Goal: Information Seeking & Learning: Find specific fact

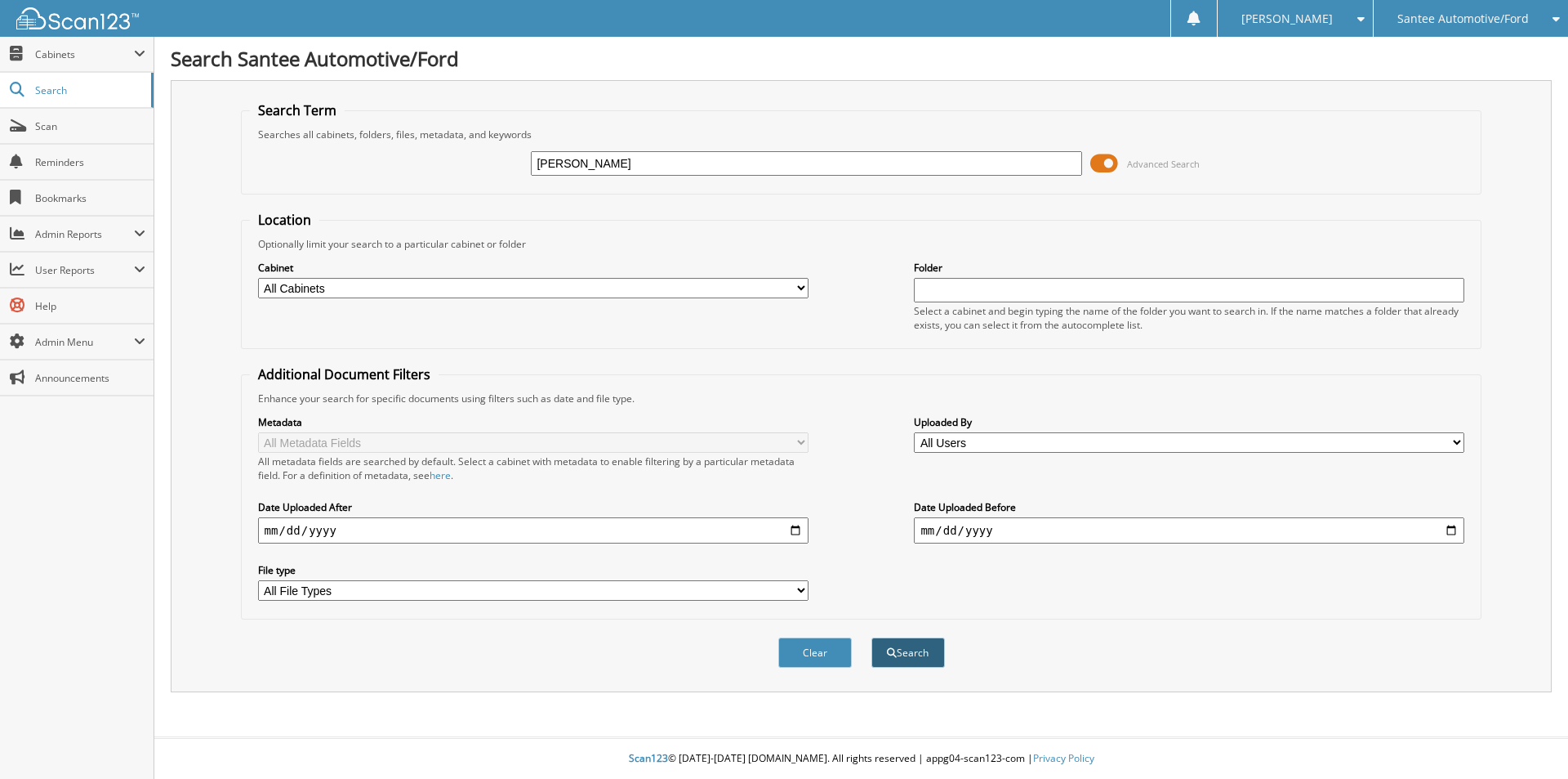
type input "[PERSON_NAME]"
click at [889, 645] on button "Search" at bounding box center [908, 652] width 74 height 30
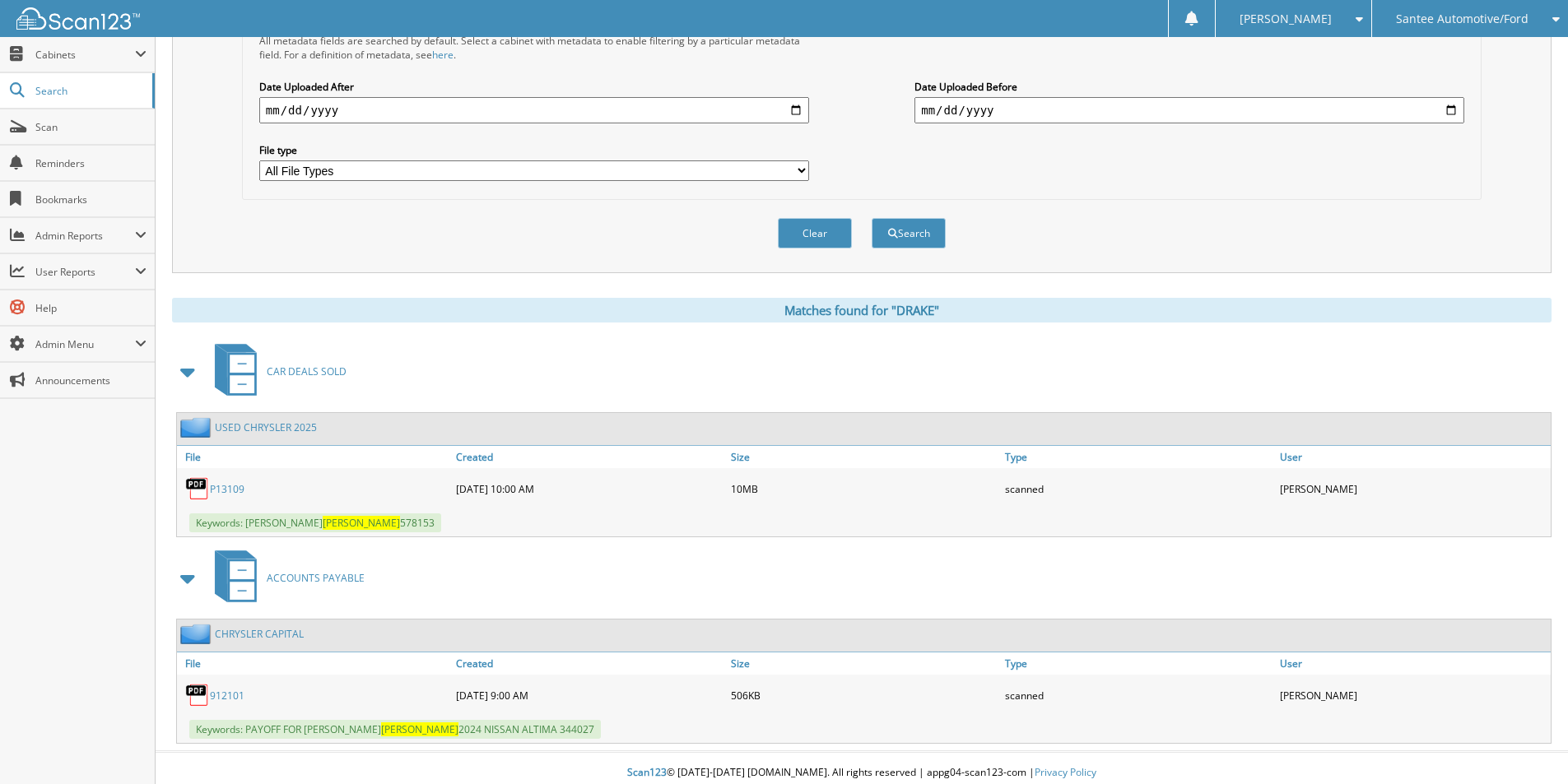
scroll to position [433, 0]
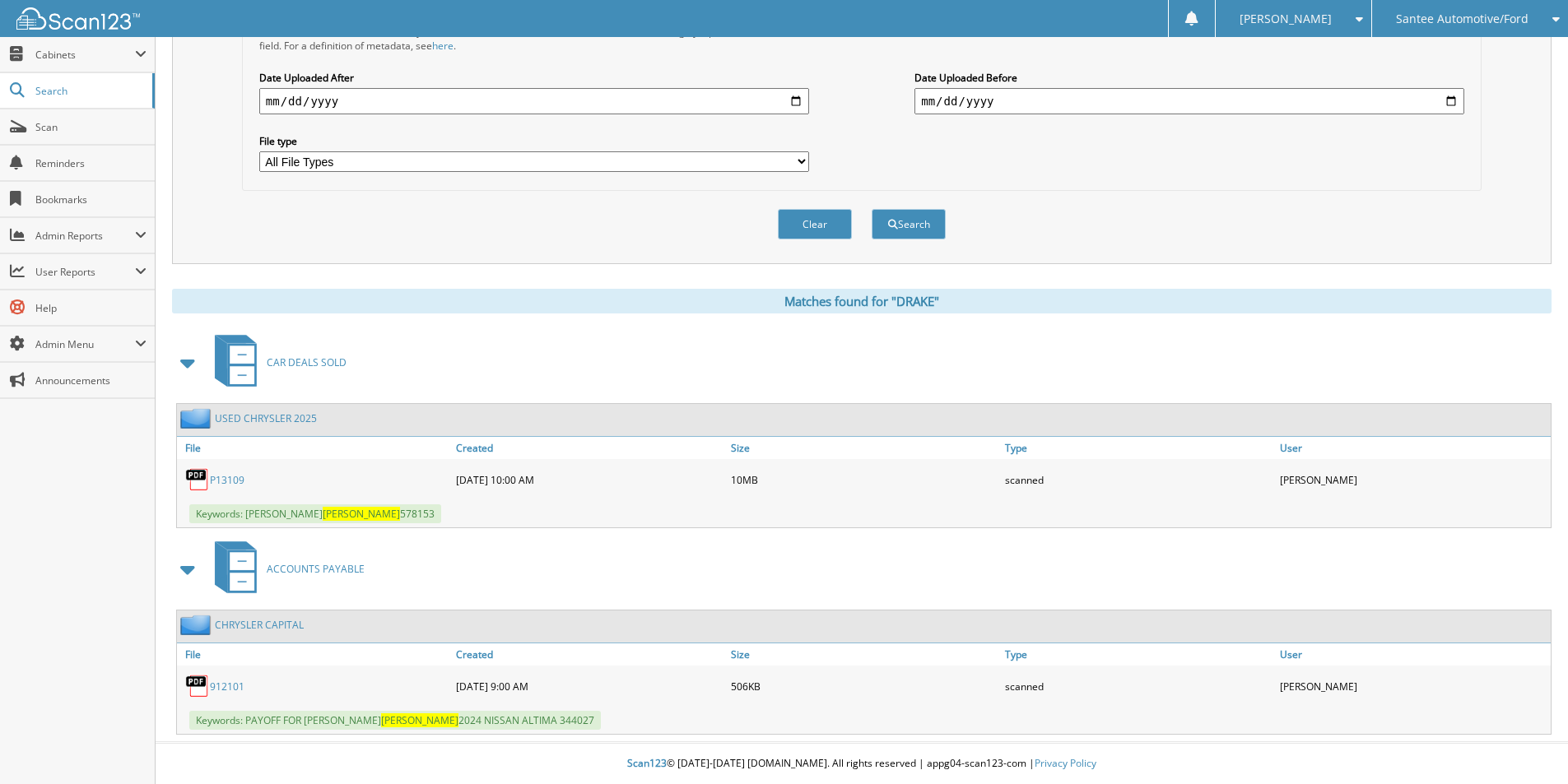
click at [227, 479] on link "P13109" at bounding box center [227, 480] width 35 height 14
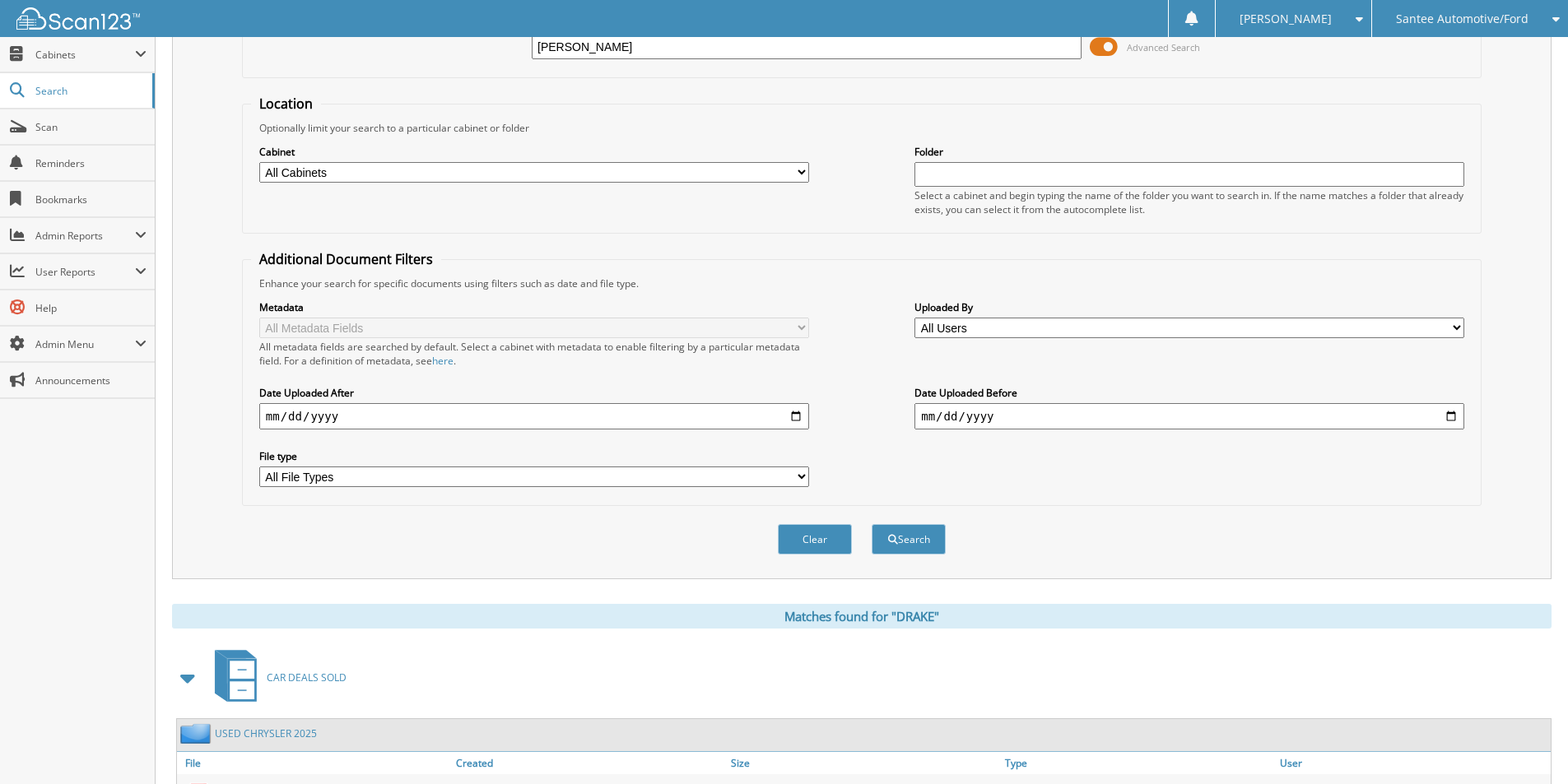
scroll to position [0, 0]
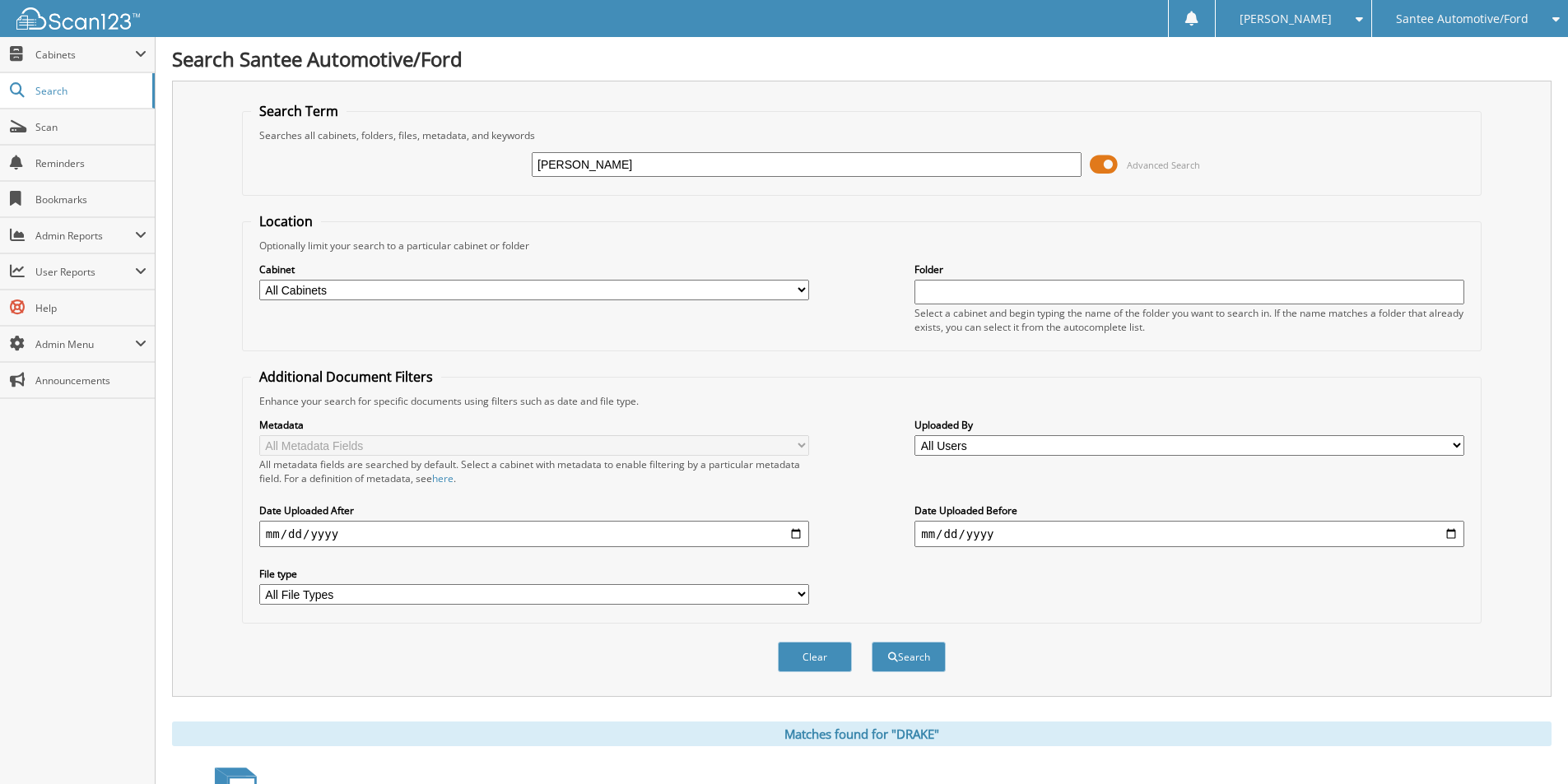
drag, startPoint x: 587, startPoint y: 144, endPoint x: 523, endPoint y: 159, distance: 65.7
click at [513, 156] on div "[PERSON_NAME] Advanced Search" at bounding box center [861, 164] width 1221 height 45
click at [625, 170] on input "[PERSON_NAME]" at bounding box center [806, 164] width 550 height 25
type input "[PERSON_NAME]"
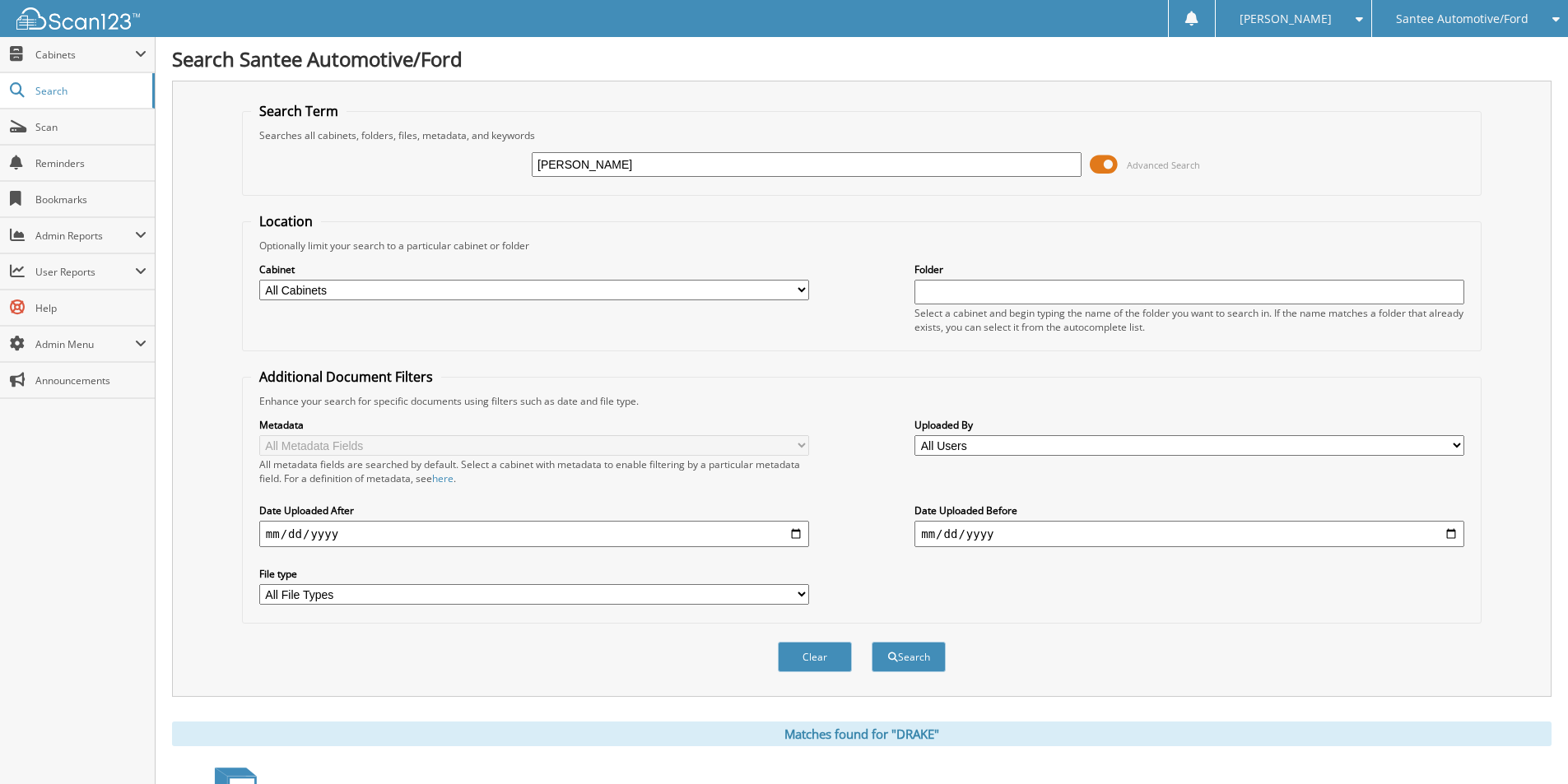
click at [872, 641] on button "Search" at bounding box center [908, 656] width 74 height 31
click at [614, 171] on input "[PERSON_NAME]" at bounding box center [806, 164] width 550 height 25
click at [613, 168] on input "[PERSON_NAME]" at bounding box center [806, 164] width 550 height 25
type input "F7761"
click at [872, 641] on button "Search" at bounding box center [908, 656] width 74 height 31
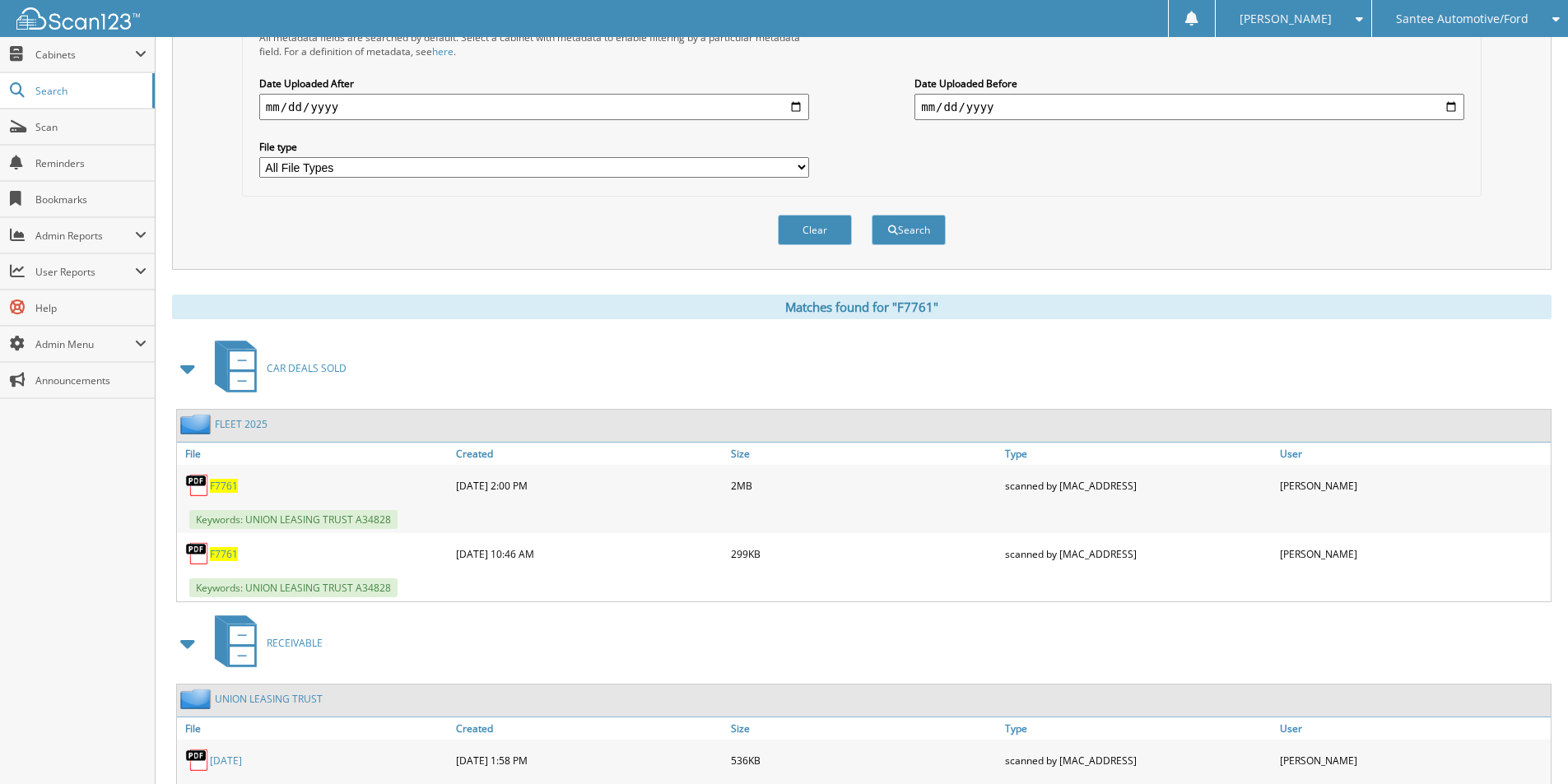
scroll to position [501, 0]
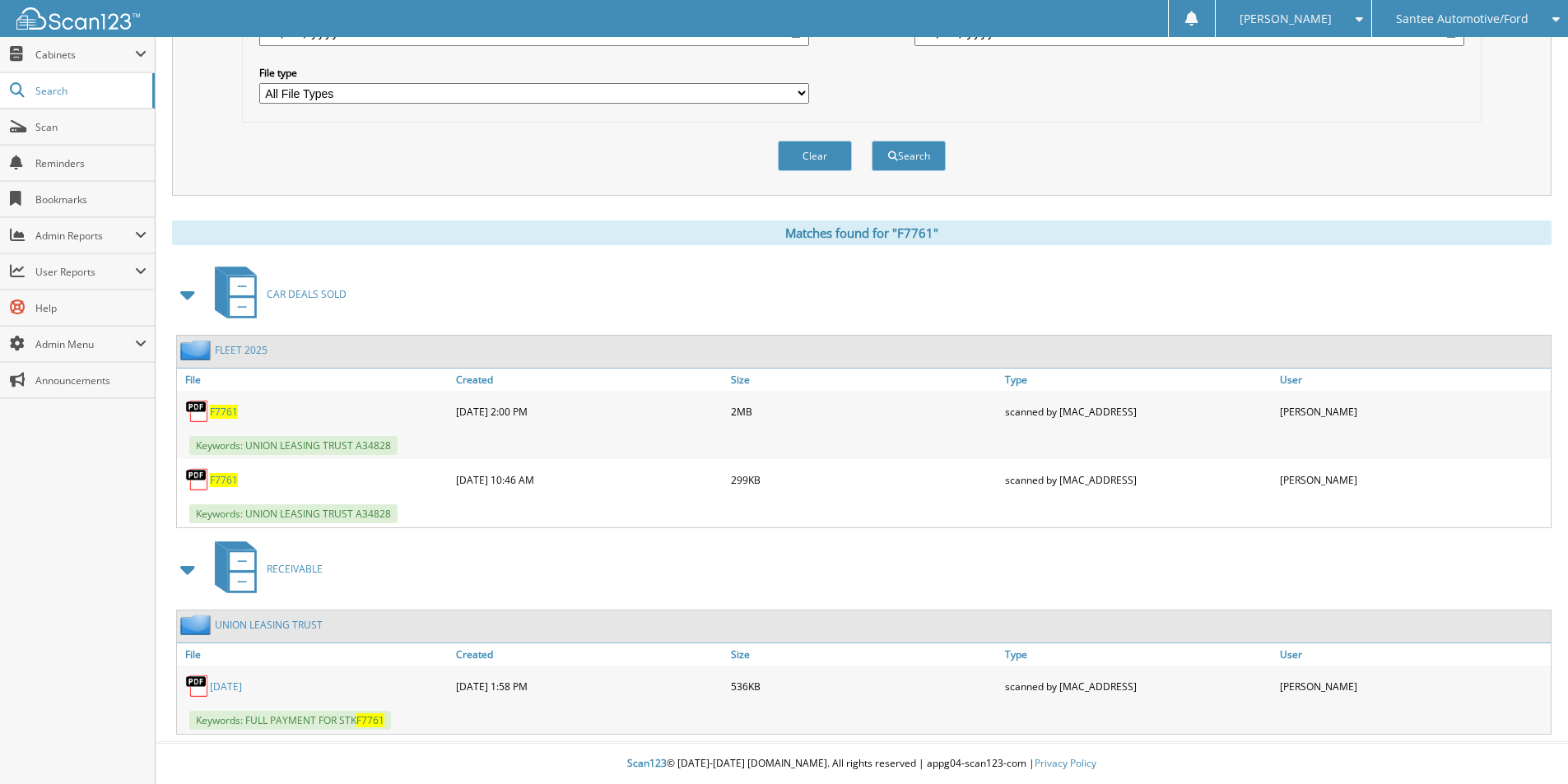
click at [223, 406] on span "F7761" at bounding box center [224, 412] width 28 height 14
click at [784, 142] on button "Clear" at bounding box center [814, 155] width 74 height 31
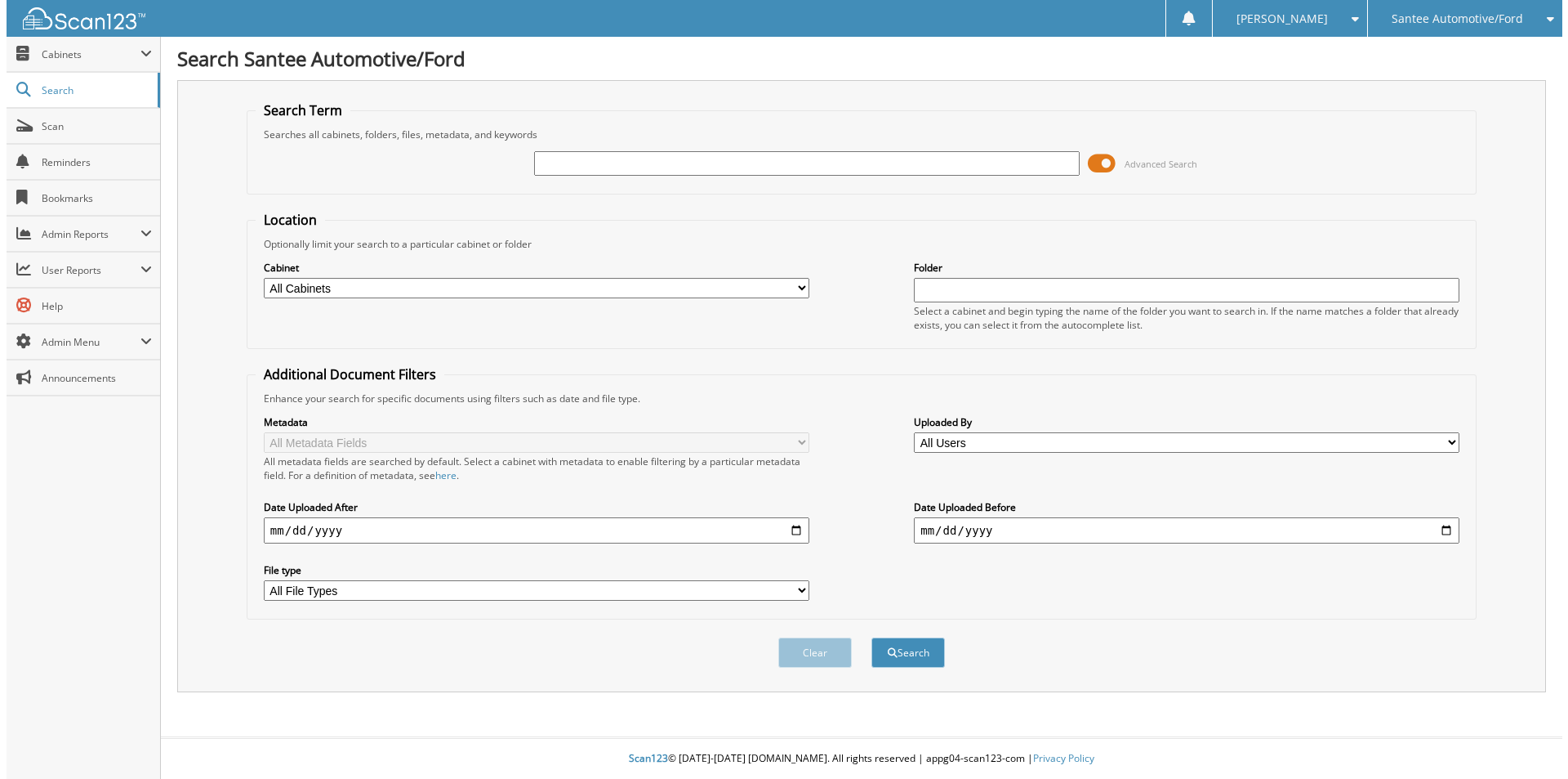
scroll to position [0, 0]
